Goal: Task Accomplishment & Management: Complete application form

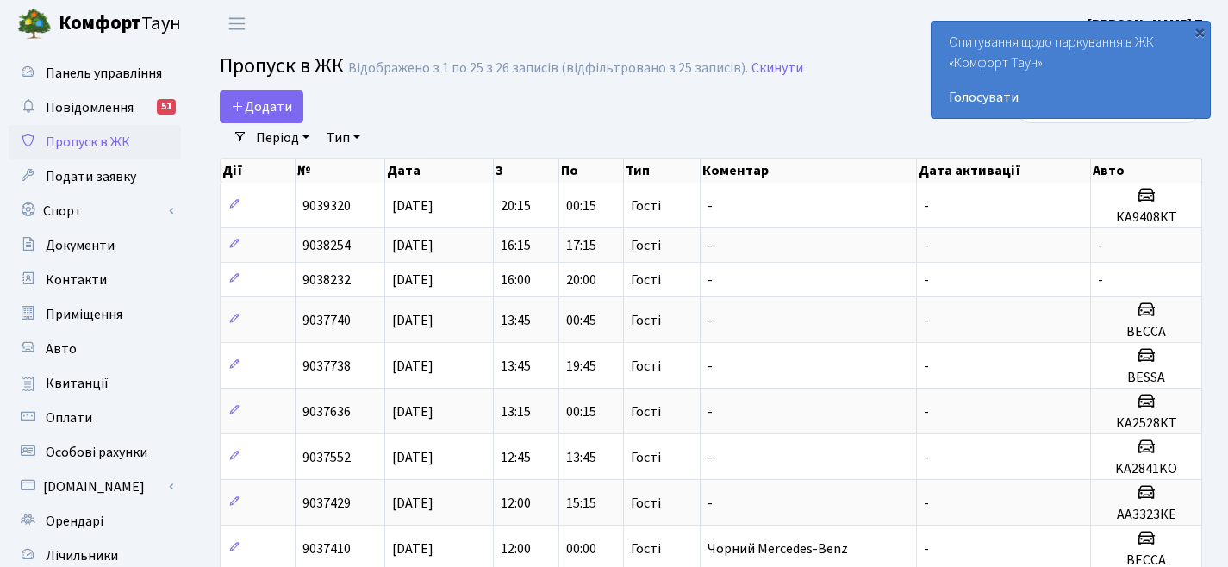
select select "25"
click at [264, 109] on span "Додати" at bounding box center [261, 106] width 61 height 19
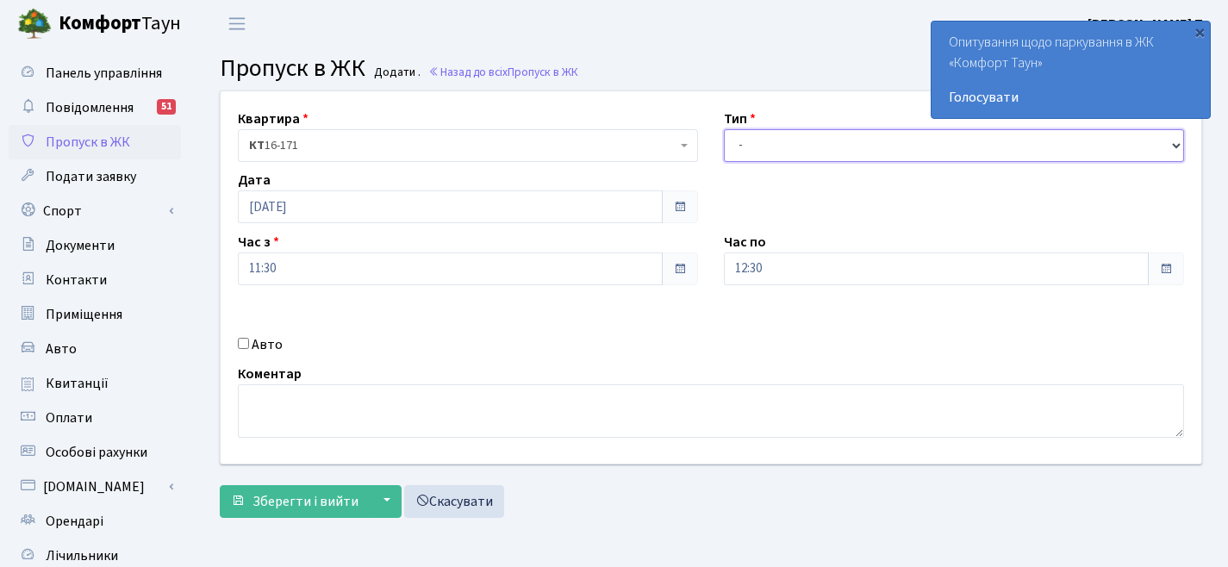
click at [818, 146] on select "- Доставка Таксі Гості Сервіс" at bounding box center [954, 145] width 460 height 33
select select "3"
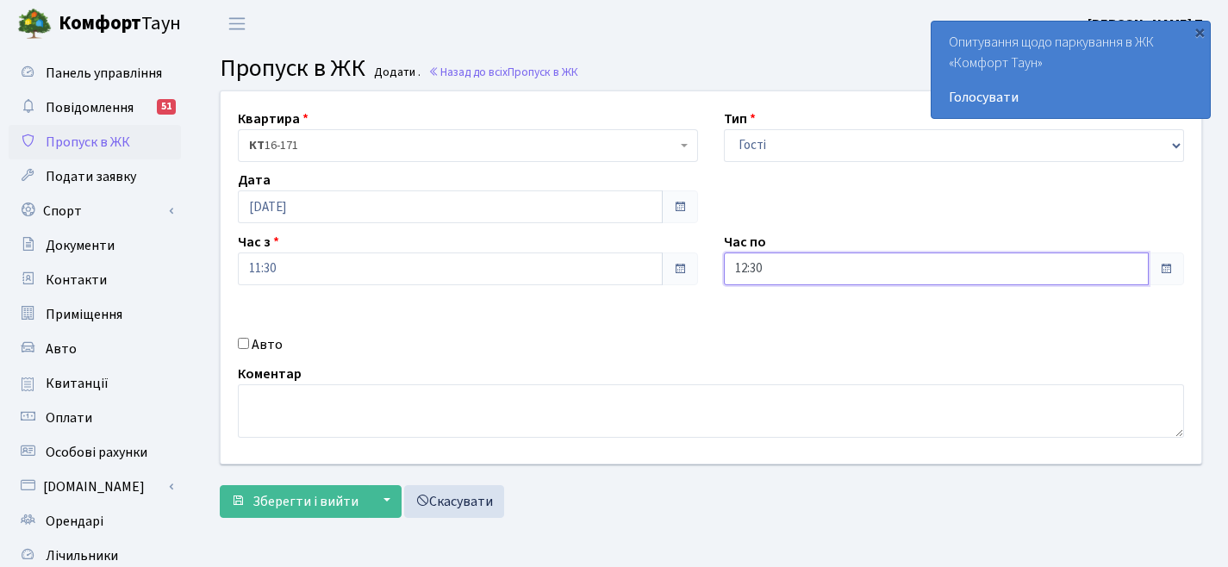
click at [785, 265] on input "12:30" at bounding box center [936, 268] width 425 height 33
click at [766, 62] on icon at bounding box center [771, 73] width 47 height 47
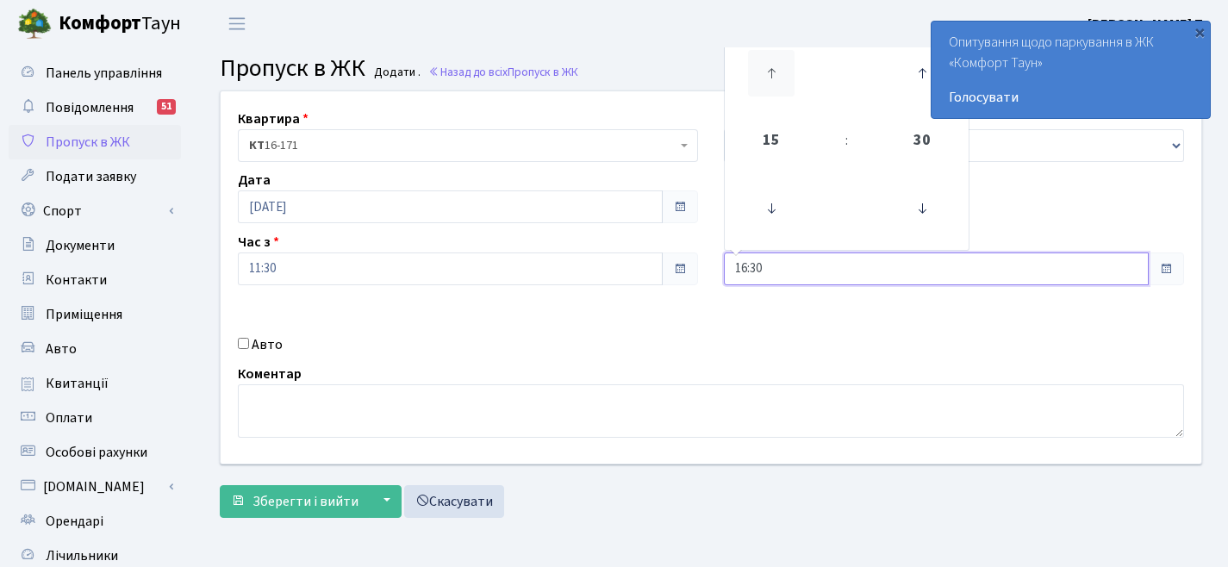
click at [766, 62] on icon at bounding box center [771, 73] width 47 height 47
click at [769, 196] on icon at bounding box center [771, 208] width 47 height 47
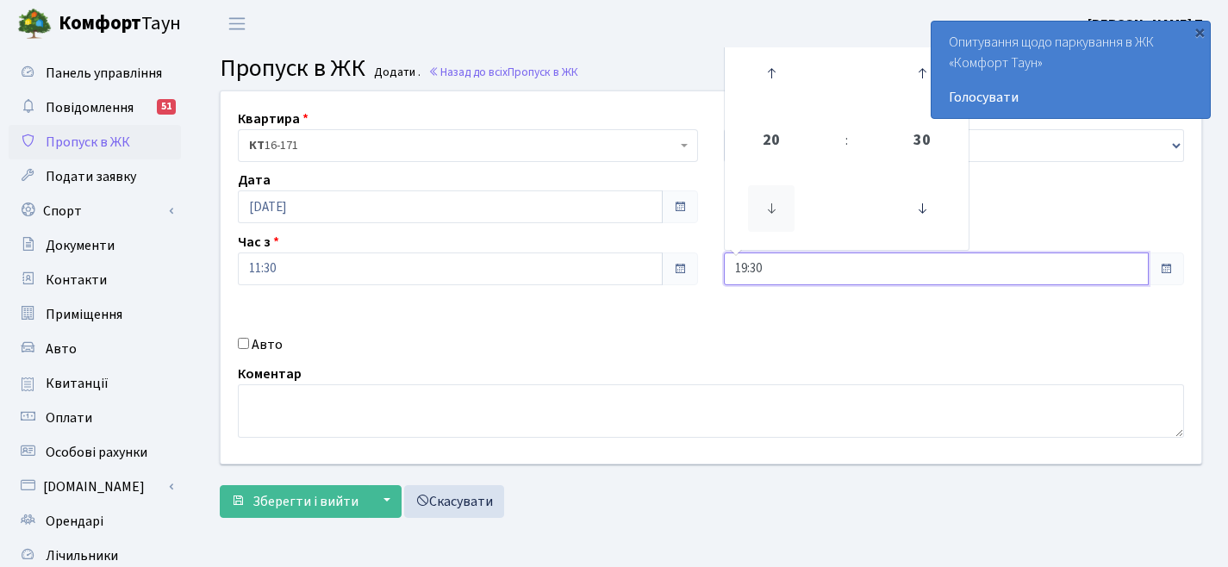
click at [769, 196] on icon at bounding box center [771, 208] width 47 height 47
click at [770, 76] on icon at bounding box center [771, 73] width 47 height 47
type input "18:30"
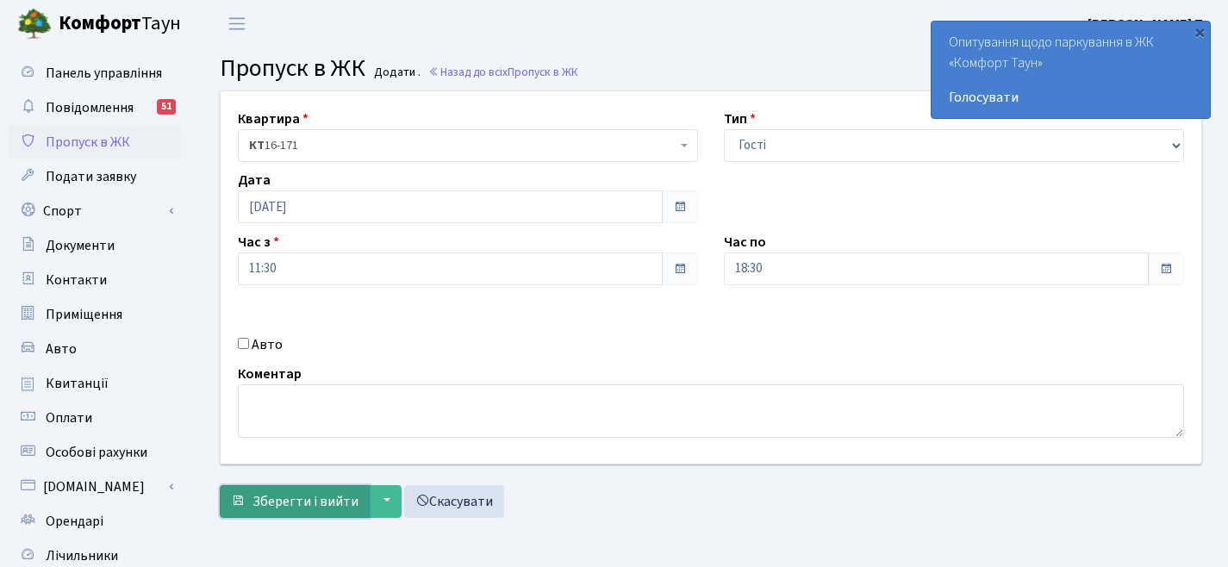
click at [324, 494] on span "Зберегти і вийти" at bounding box center [305, 501] width 106 height 19
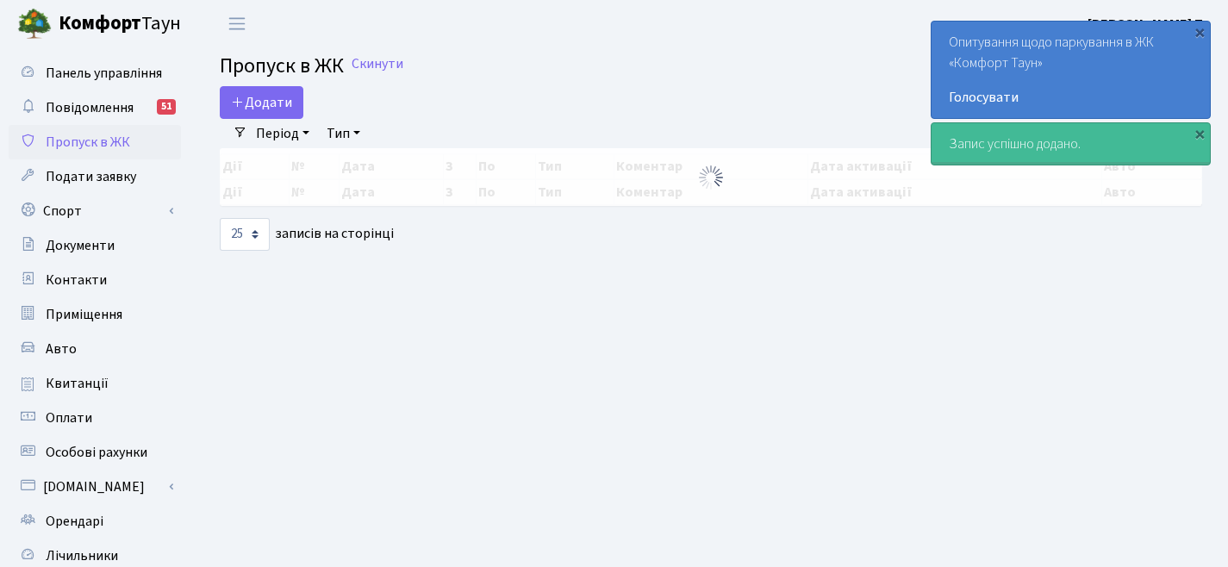
select select "25"
